Goal: Find contact information: Obtain details needed to contact an individual or organization

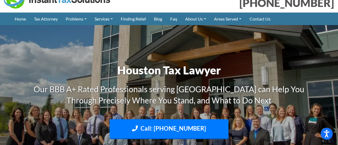
scroll to position [7, 0]
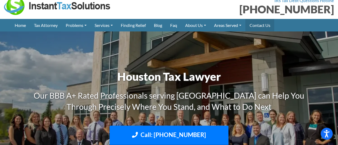
click at [266, 27] on link "Contact Us" at bounding box center [260, 25] width 29 height 13
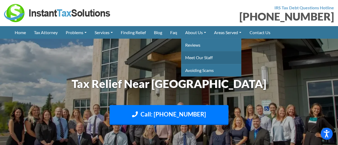
click at [204, 59] on link "Meet Our Staff" at bounding box center [211, 57] width 60 height 13
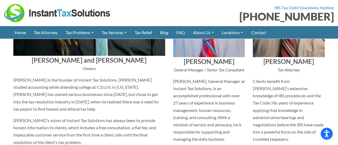
scroll to position [267, 0]
click at [91, 62] on h4 "Ian and Rebekah Woodman" at bounding box center [89, 60] width 152 height 9
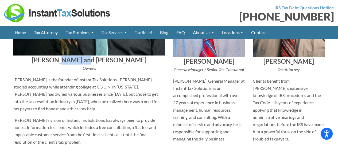
click at [91, 62] on h4 "Ian and Rebekah Woodman" at bounding box center [89, 60] width 152 height 9
click at [104, 61] on h4 "Ian and Rebekah Woodman" at bounding box center [89, 60] width 152 height 9
copy h4 "Rebekah Woodman"
click at [83, 70] on icon "Owners" at bounding box center [89, 68] width 13 height 5
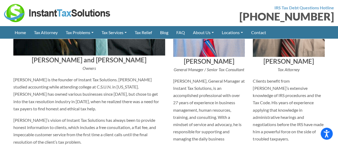
click at [84, 70] on icon "Owners" at bounding box center [89, 68] width 13 height 5
copy icon "Owners"
